Goal: Information Seeking & Learning: Check status

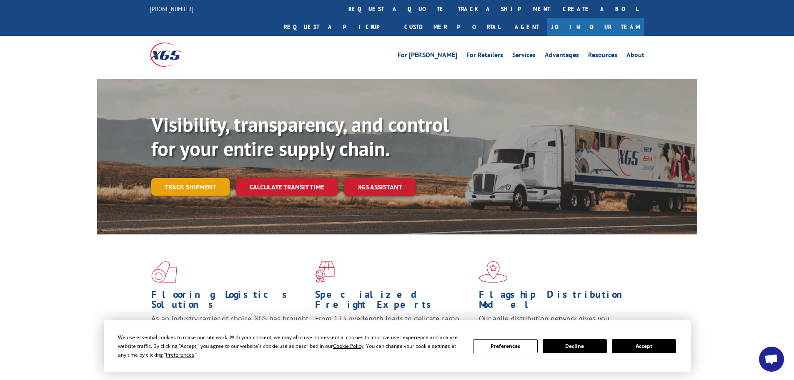
click at [208, 178] on link "Track shipment" at bounding box center [190, 186] width 78 height 17
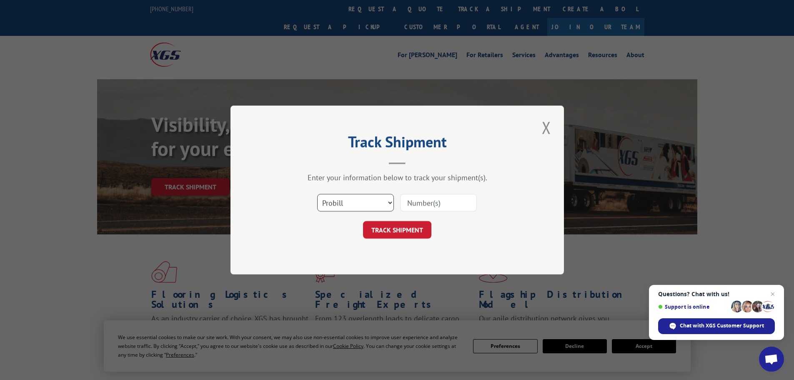
click at [361, 203] on select "Select category... Probill BOL PO" at bounding box center [355, 202] width 77 height 17
select select "po"
click at [317, 194] on select "Select category... Probill BOL PO" at bounding box center [355, 202] width 77 height 17
paste input "45521529"
type input "45521529"
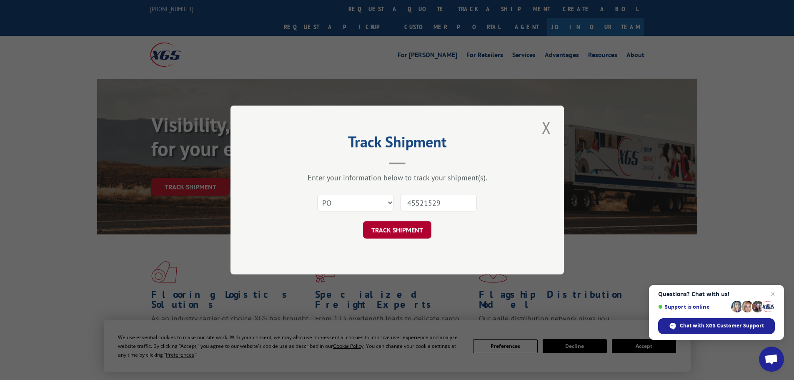
click at [404, 226] on button "TRACK SHIPMENT" at bounding box center [397, 229] width 68 height 17
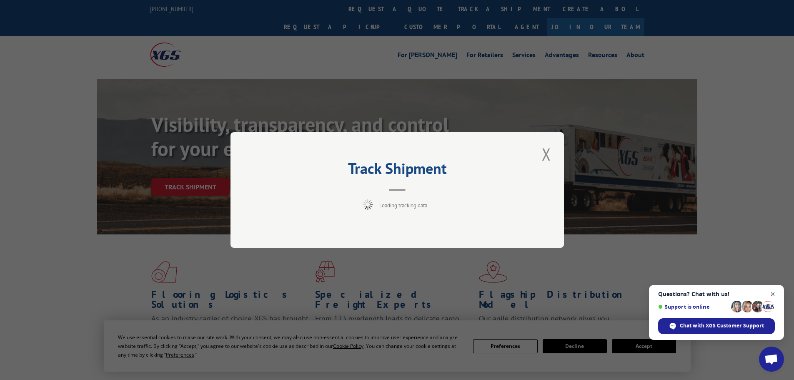
click at [773, 292] on span "Open chat" at bounding box center [772, 294] width 10 height 10
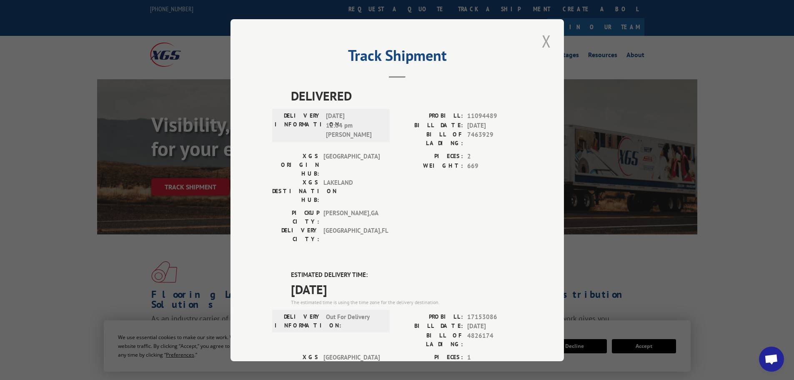
click at [541, 40] on button "Close modal" at bounding box center [546, 41] width 14 height 23
